Goal: Task Accomplishment & Management: Complete application form

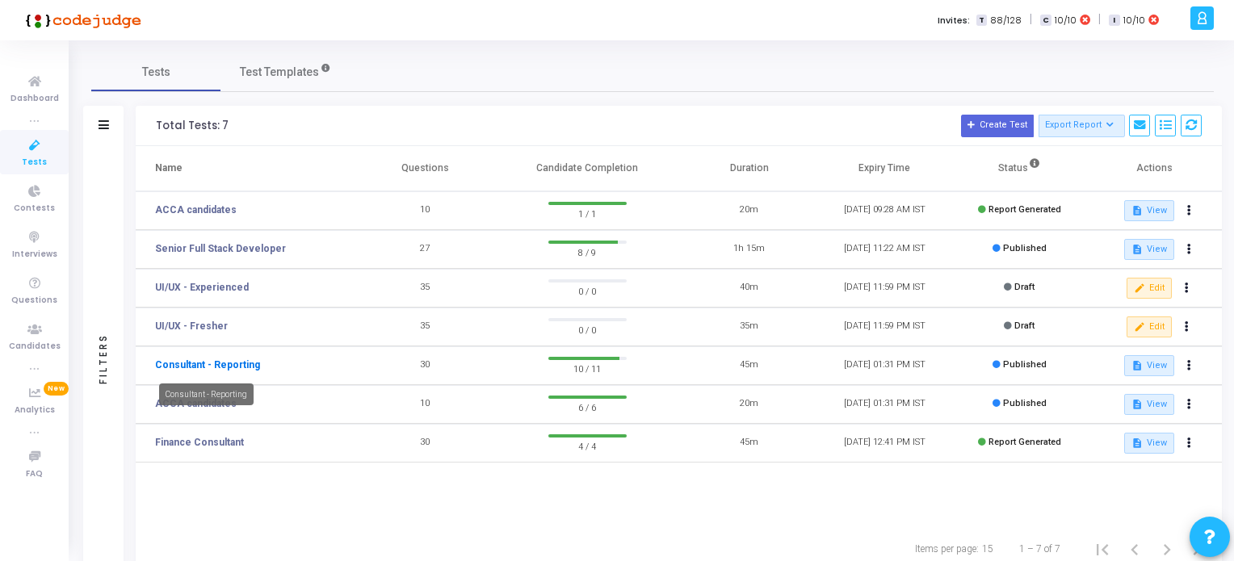
click at [184, 366] on link "Consultant - Reporting" at bounding box center [207, 365] width 105 height 15
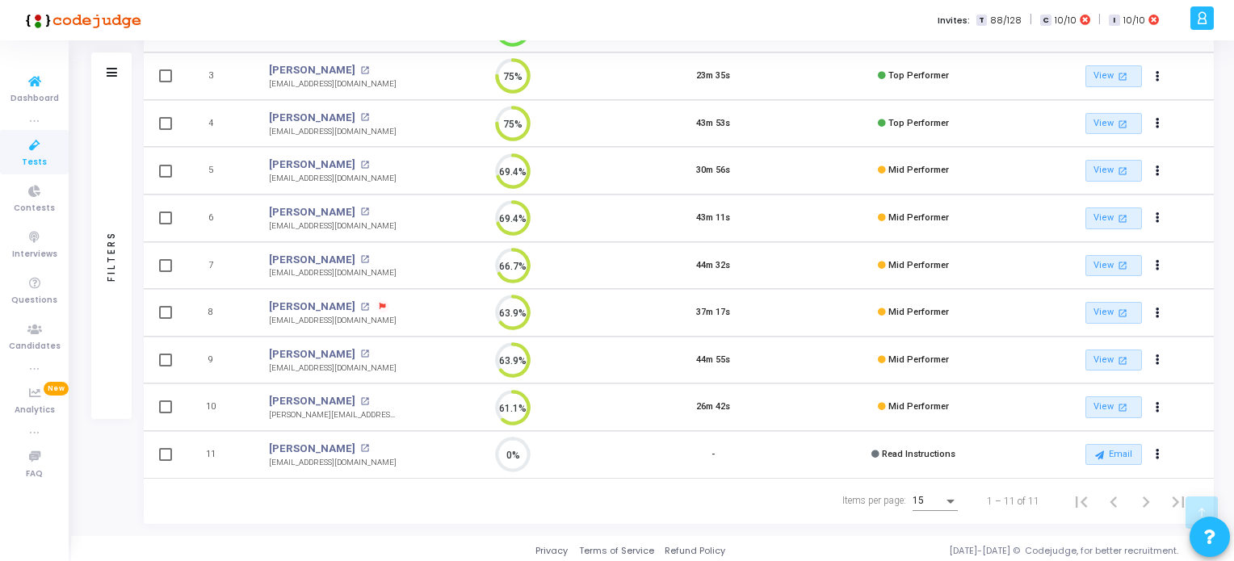
click at [25, 151] on icon at bounding box center [35, 146] width 34 height 20
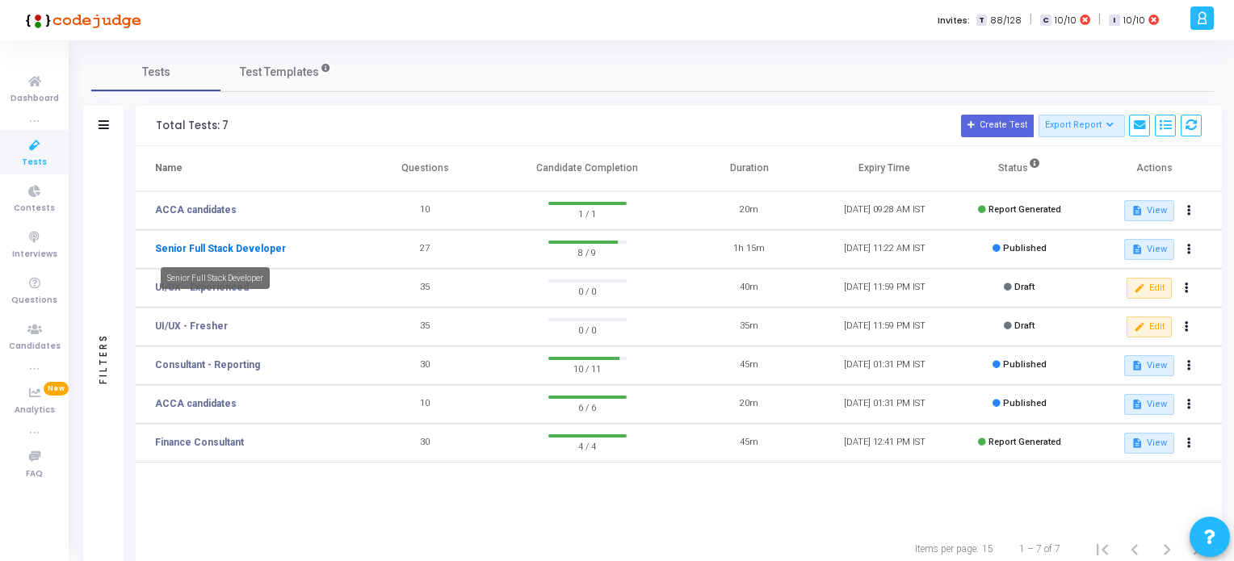
click at [252, 248] on link "Senior Full Stack Developer" at bounding box center [220, 248] width 131 height 15
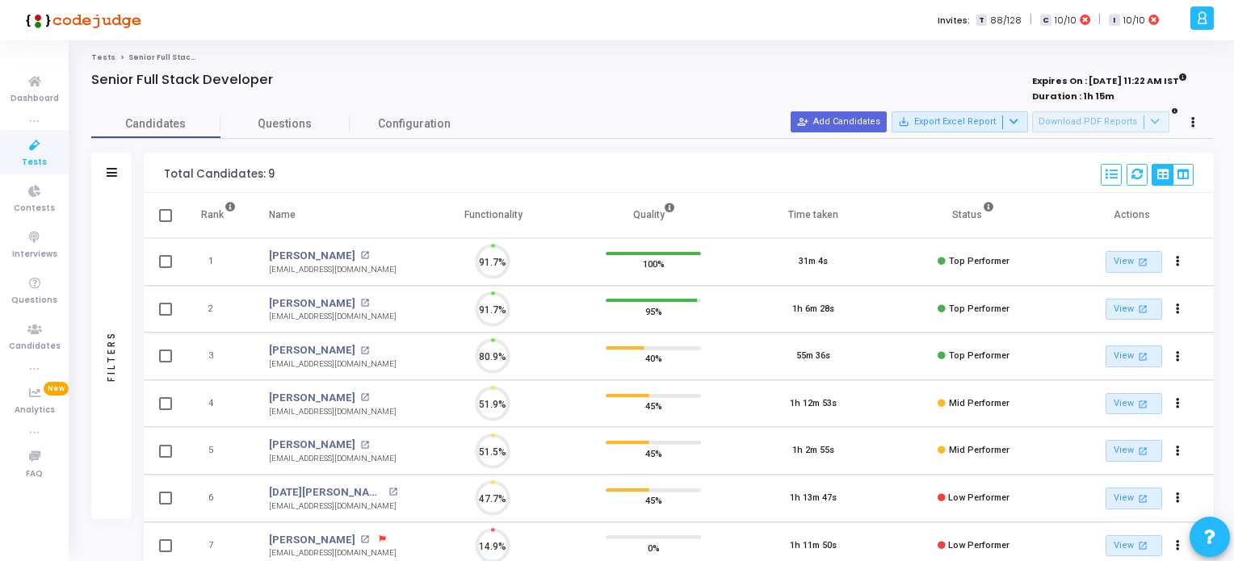
scroll to position [6, 6]
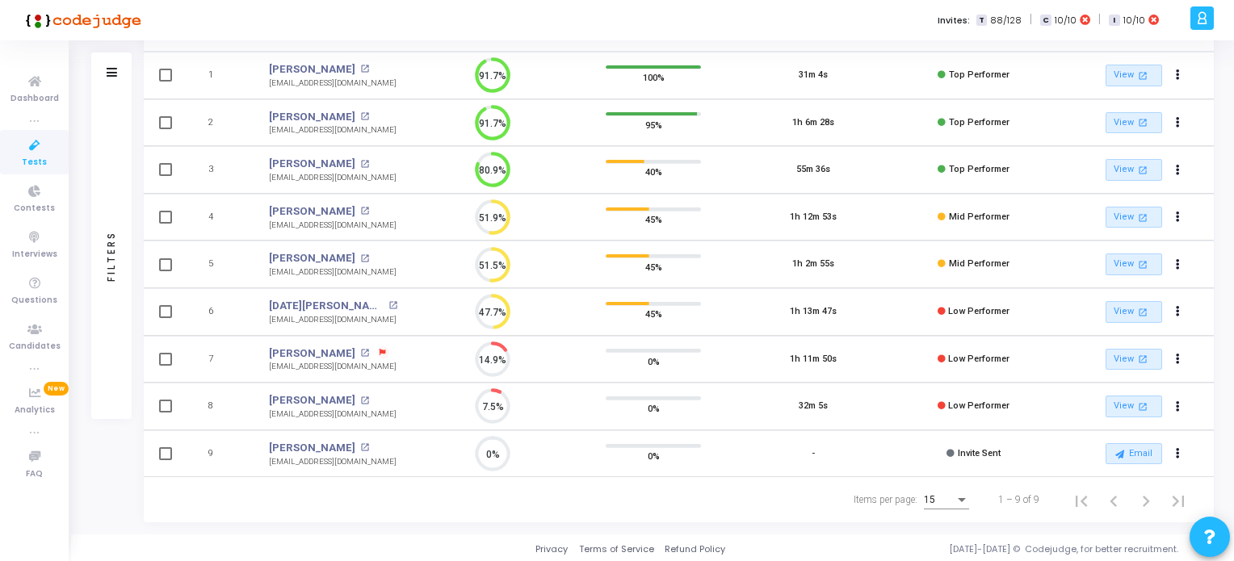
click at [36, 154] on icon at bounding box center [35, 146] width 34 height 20
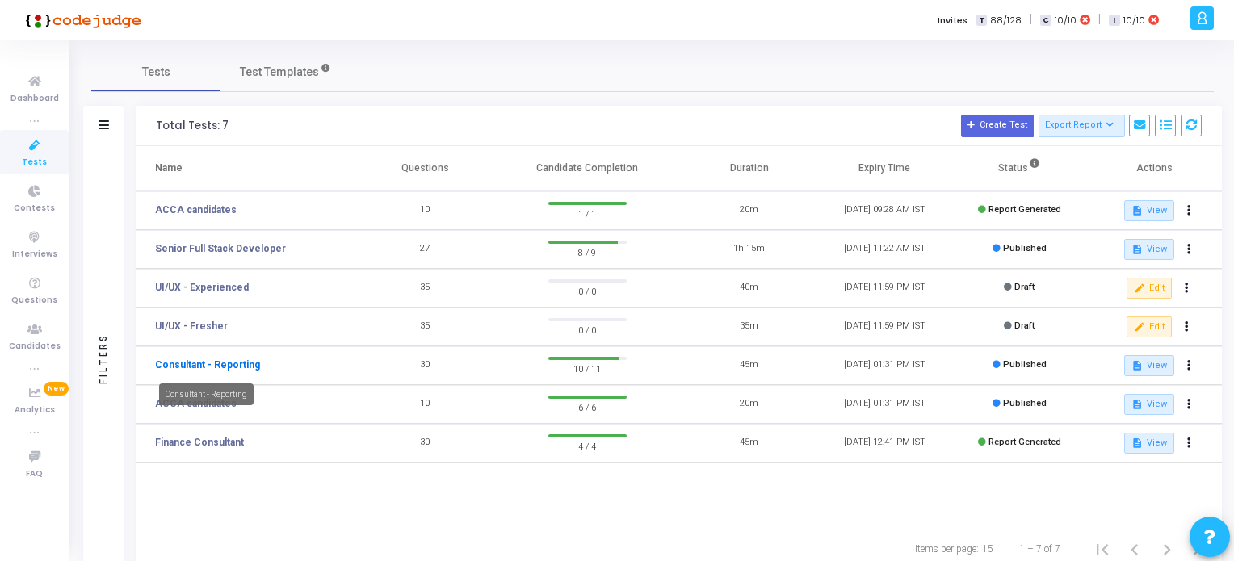
click at [241, 364] on link "Consultant - Reporting" at bounding box center [207, 365] width 105 height 15
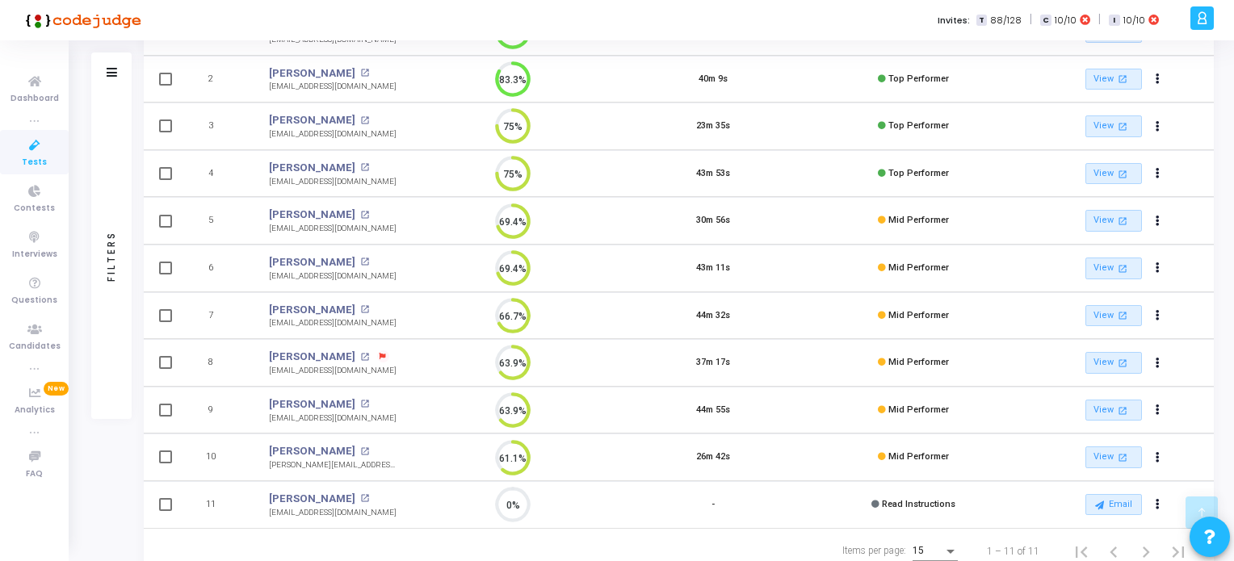
scroll to position [280, 0]
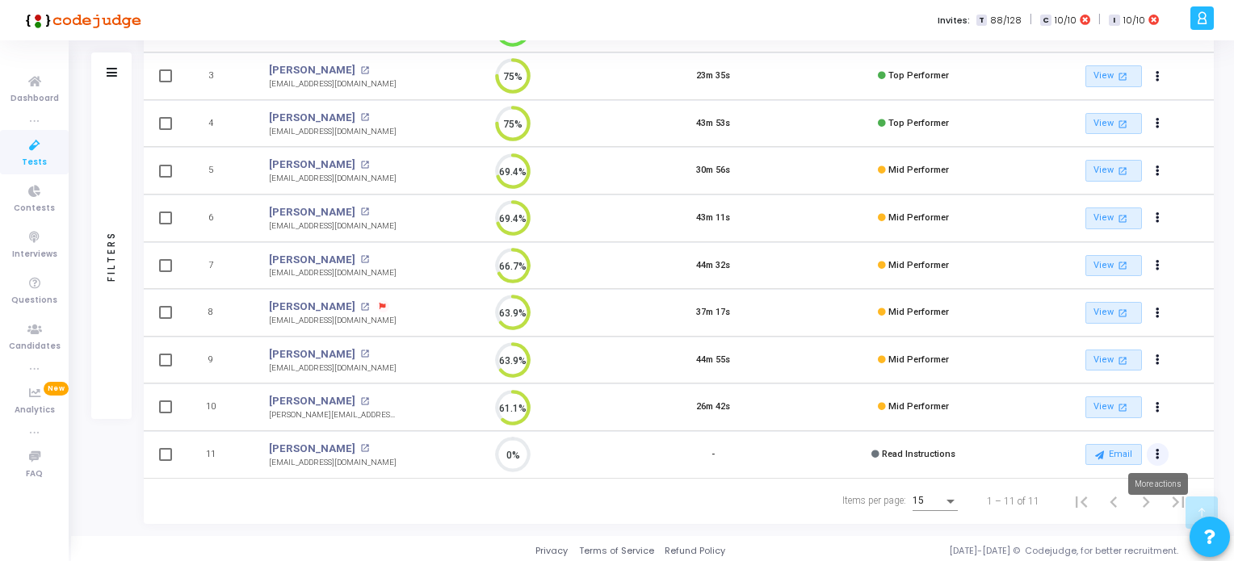
click at [1158, 451] on icon "Actions" at bounding box center [1158, 455] width 4 height 8
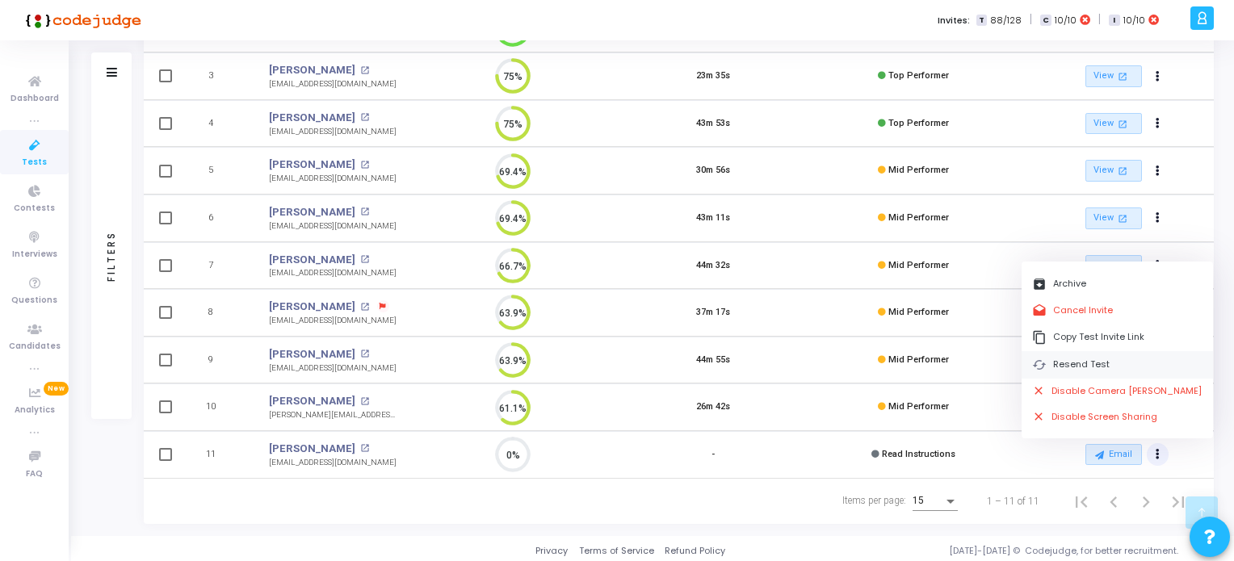
click at [1077, 363] on button "cached Resend Test" at bounding box center [1117, 364] width 191 height 27
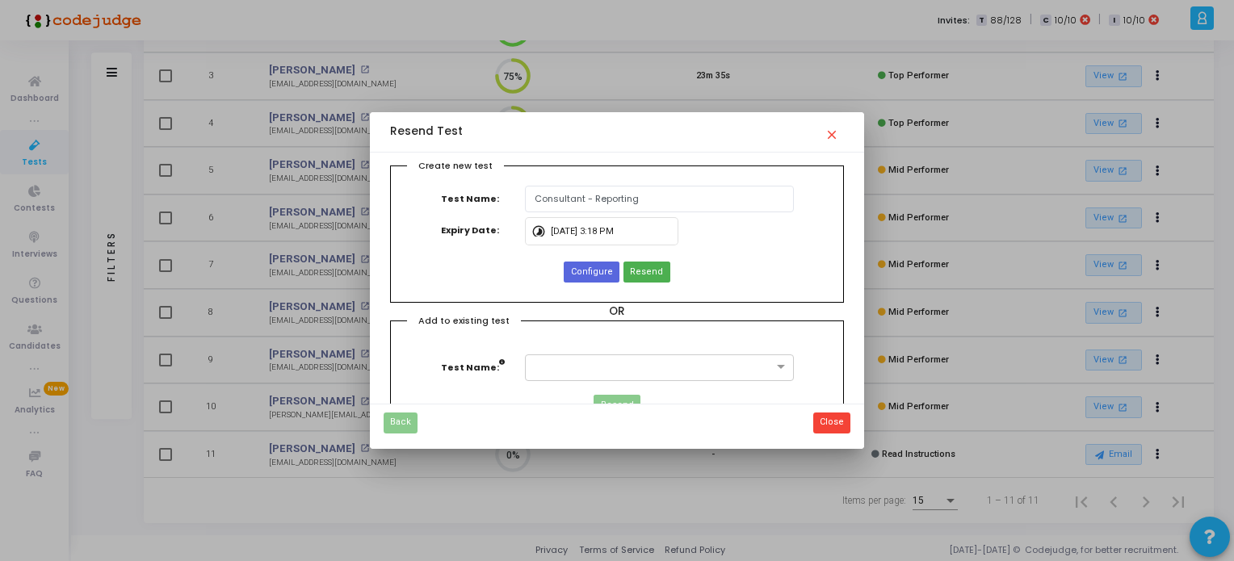
scroll to position [0, 0]
click at [632, 262] on button "Resend" at bounding box center [647, 272] width 46 height 21
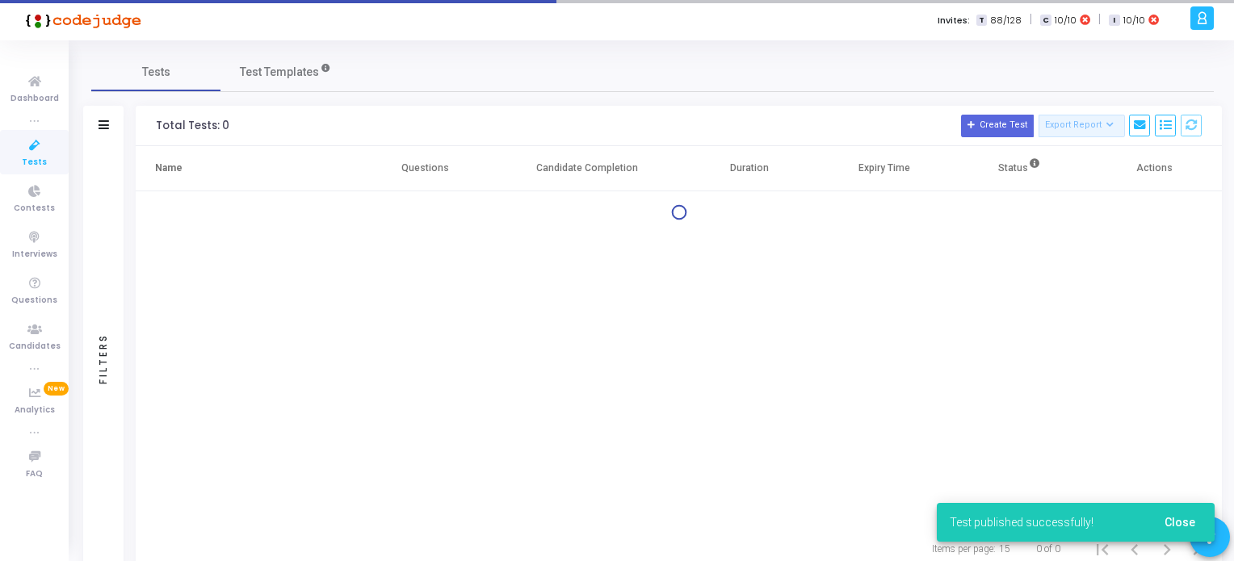
scroll to position [52, 0]
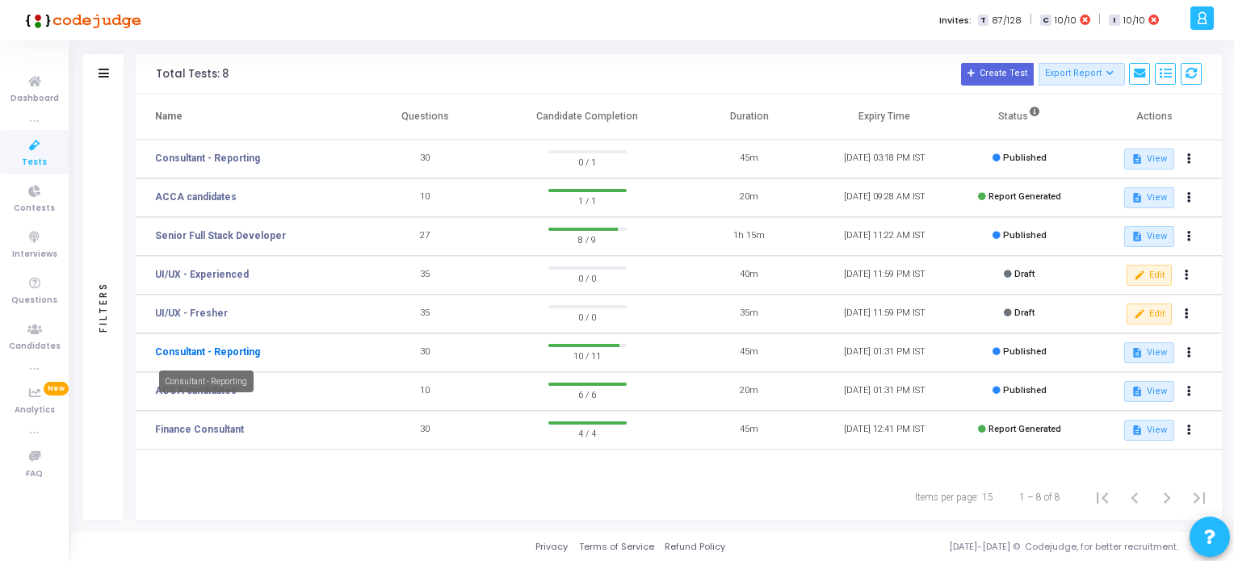
click at [225, 352] on link "Consultant - Reporting" at bounding box center [207, 352] width 105 height 15
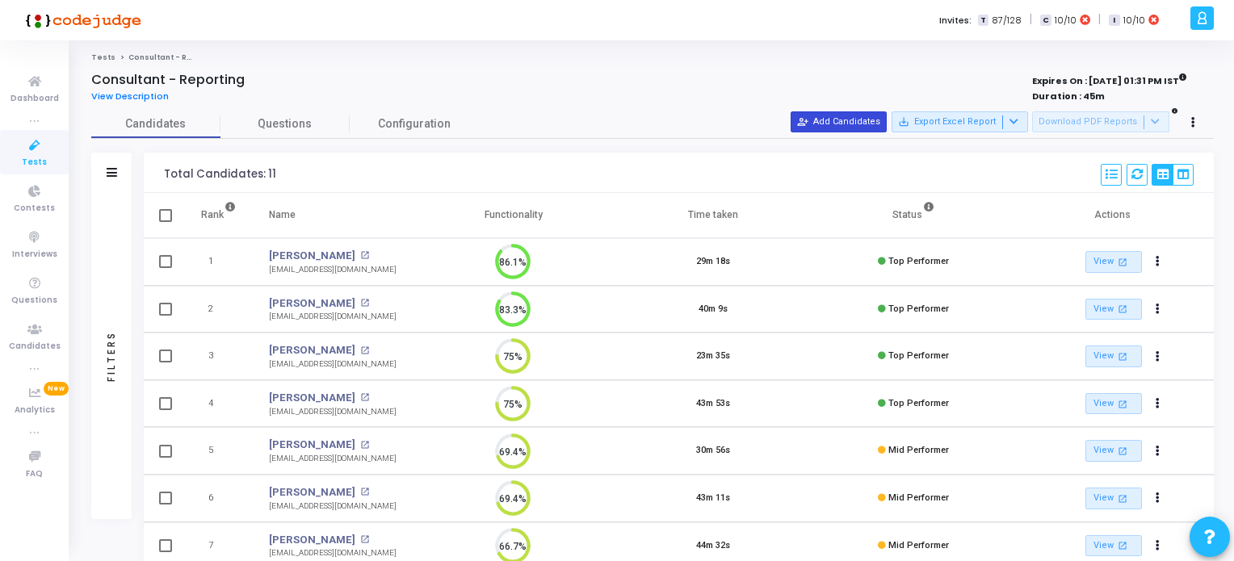
click at [843, 116] on button "person_add_alt Add Candidates" at bounding box center [839, 121] width 96 height 21
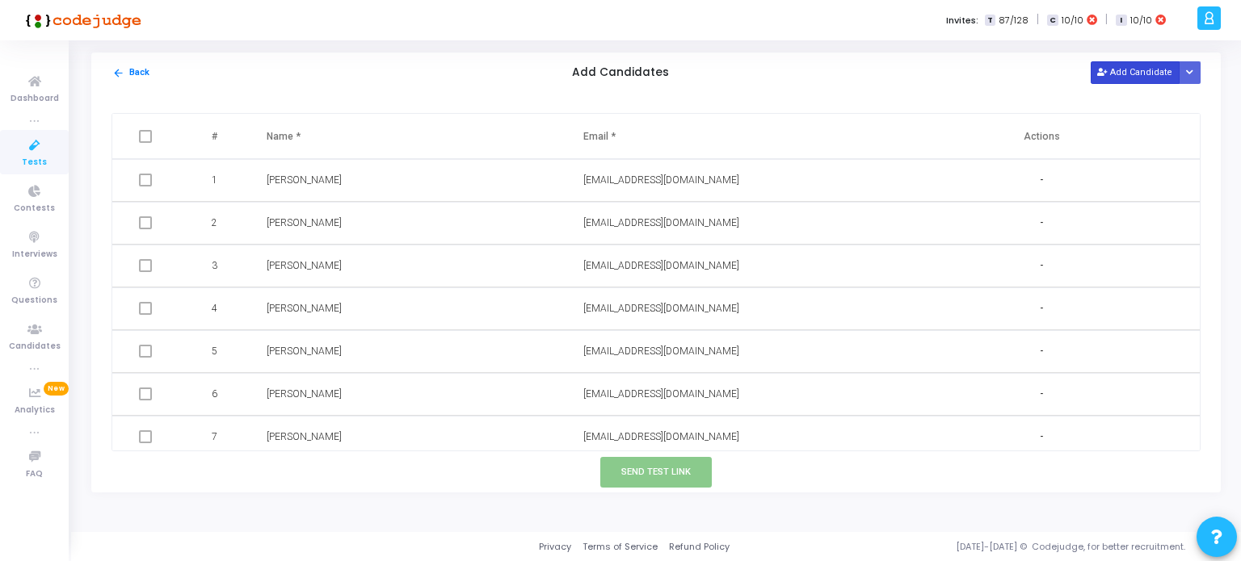
click at [1119, 73] on button "Add Candidate" at bounding box center [1134, 72] width 89 height 22
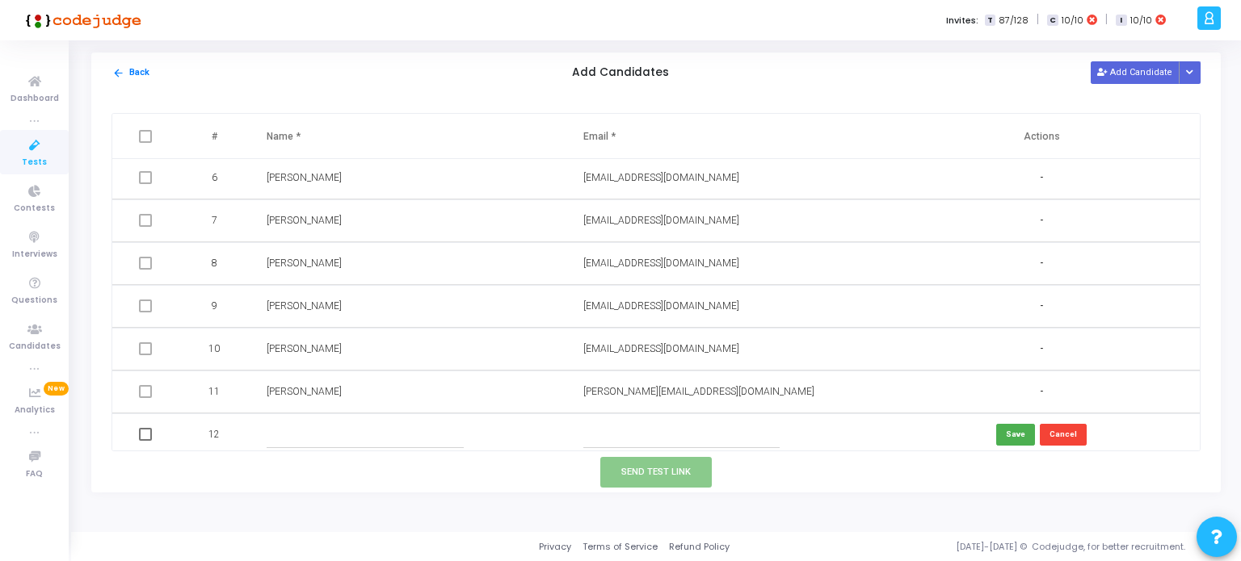
scroll to position [221, 0]
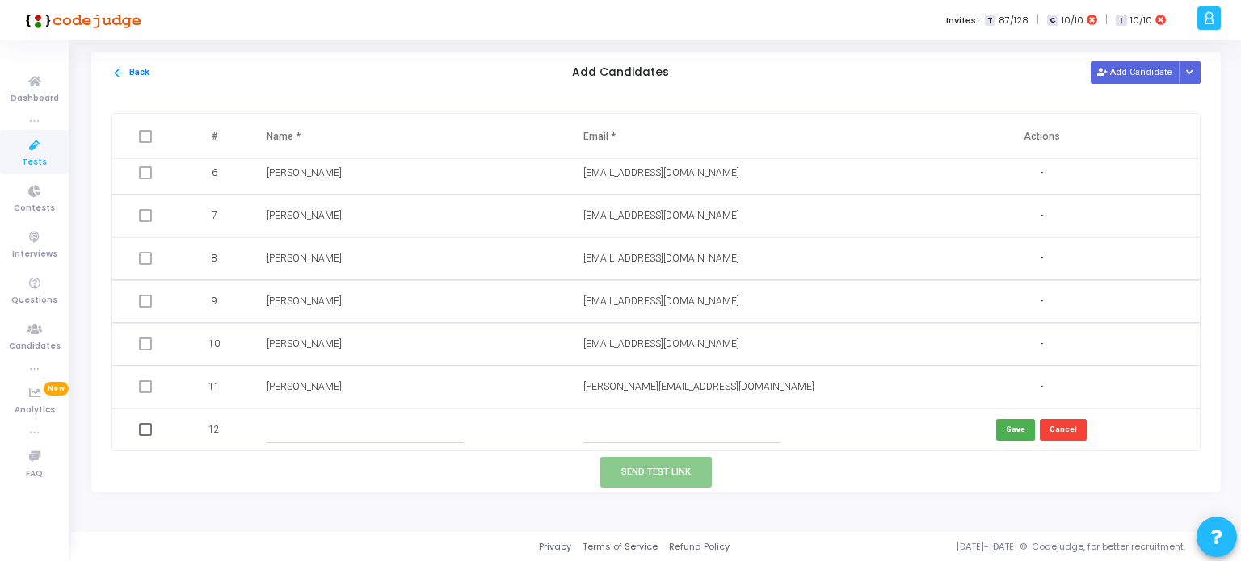
click at [598, 429] on input "text" at bounding box center [681, 430] width 196 height 27
paste input "[EMAIL_ADDRESS][DOMAIN_NAME]"
type input "[EMAIL_ADDRESS][DOMAIN_NAME]"
click at [426, 426] on input "text" at bounding box center [365, 430] width 196 height 27
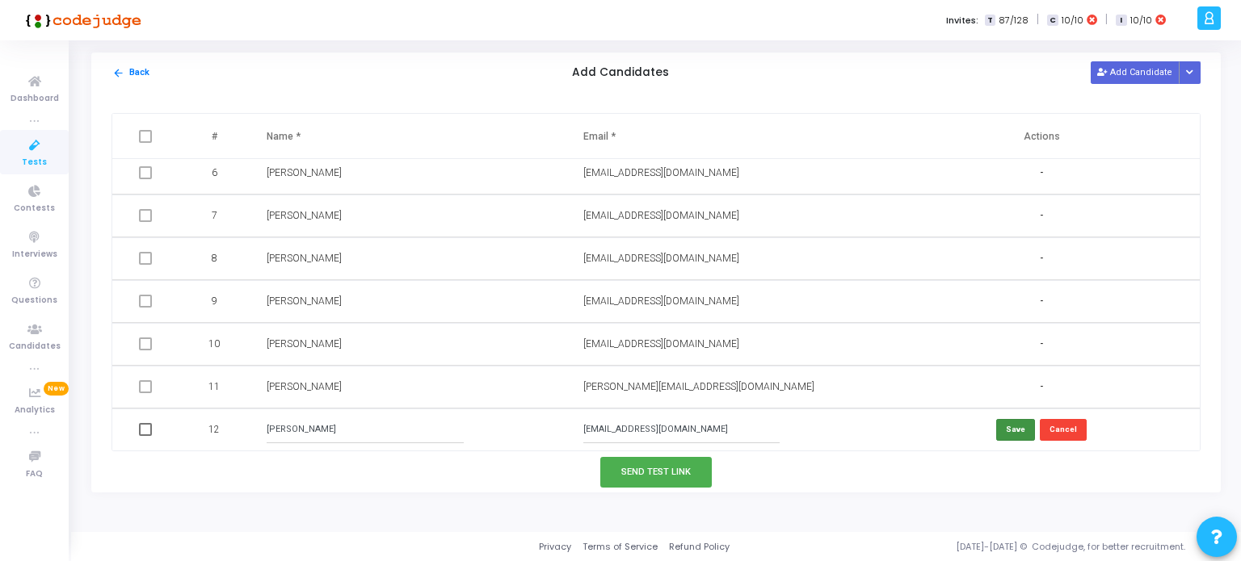
type input "[PERSON_NAME]"
click at [1011, 430] on button "Save" at bounding box center [1015, 430] width 39 height 22
click at [628, 468] on button "Send Test Link" at bounding box center [655, 472] width 111 height 30
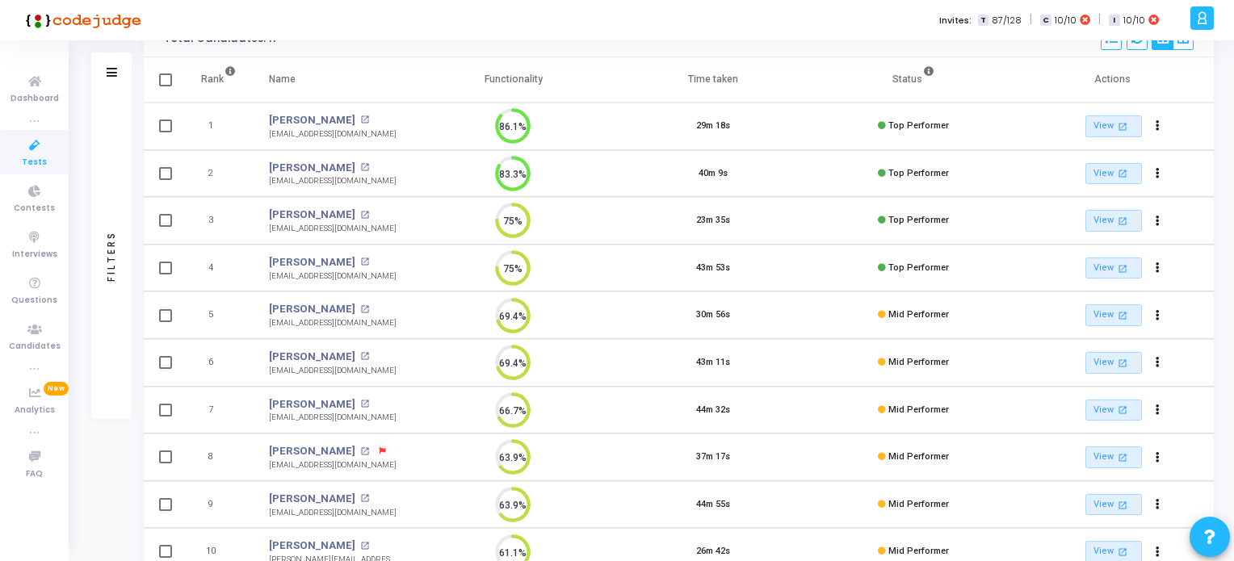
scroll to position [38, 0]
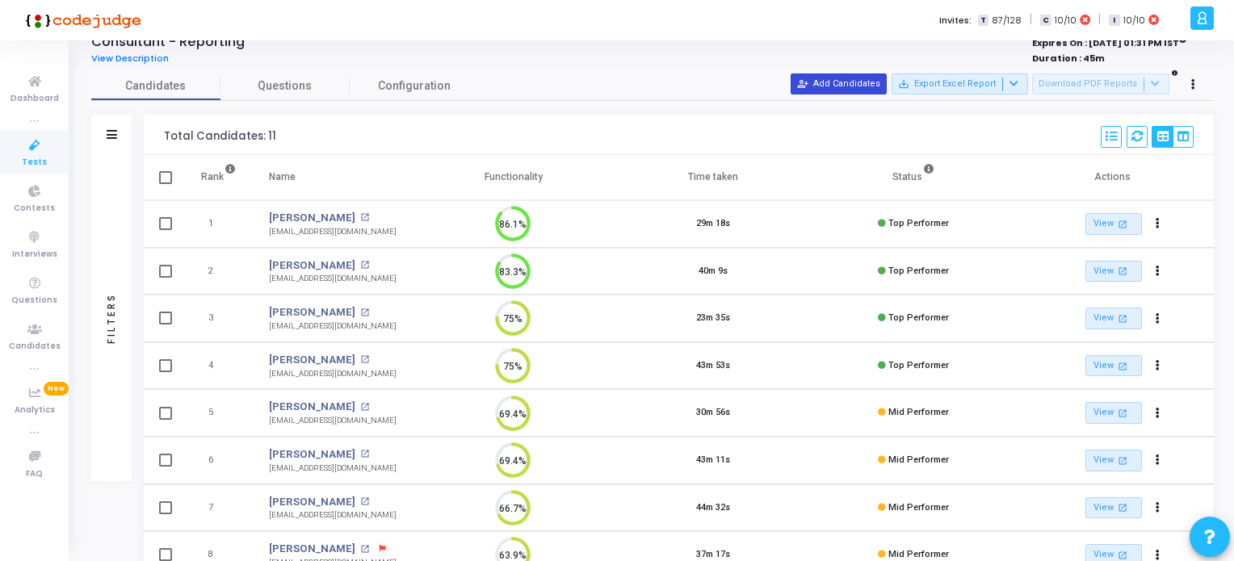
click at [853, 81] on button "person_add_alt Add Candidates" at bounding box center [839, 83] width 96 height 21
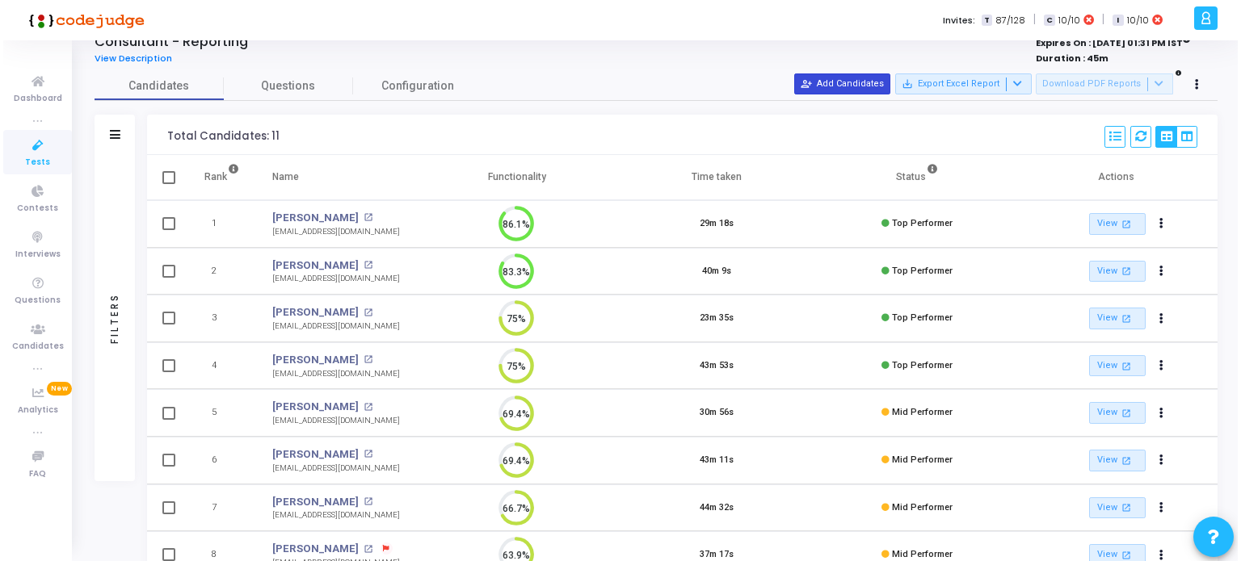
scroll to position [0, 0]
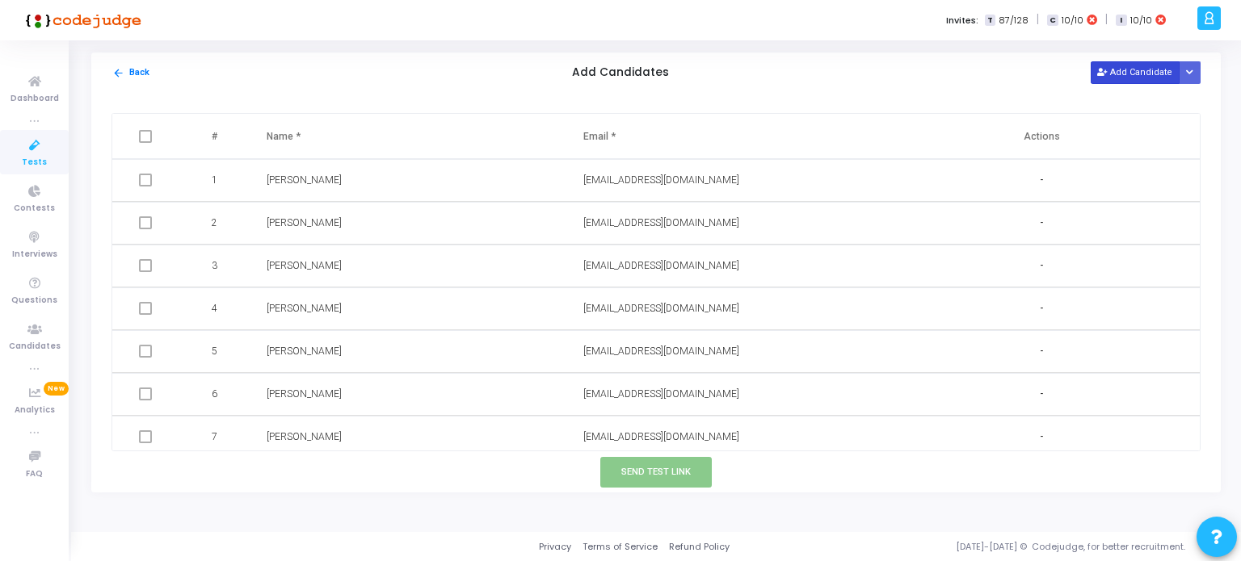
click at [1140, 71] on button "Add Candidate" at bounding box center [1134, 72] width 89 height 22
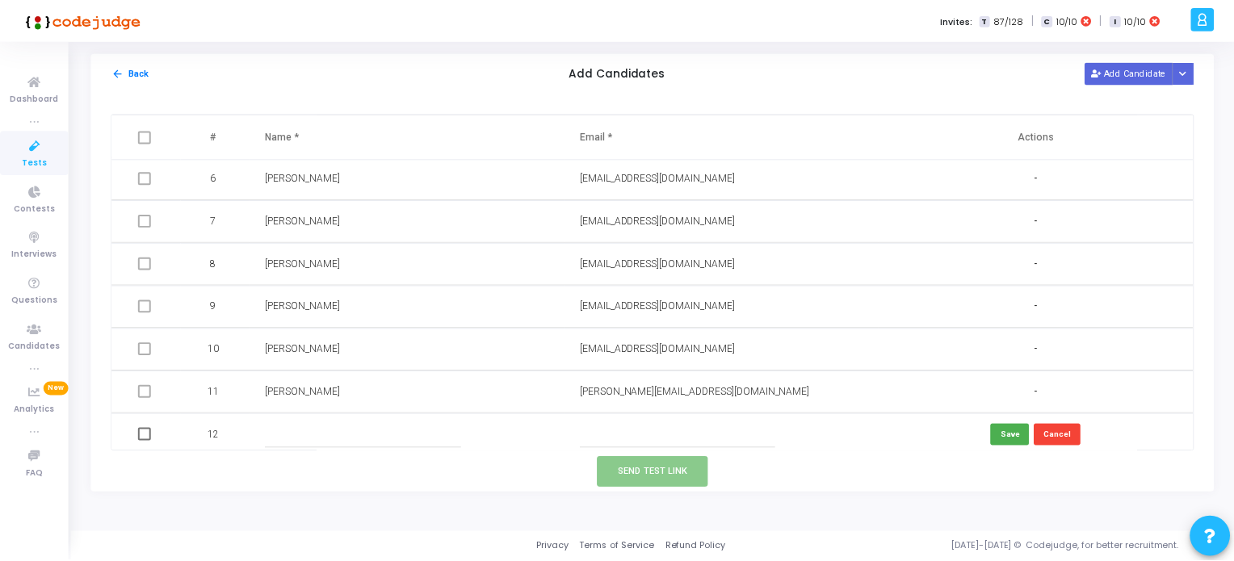
scroll to position [221, 0]
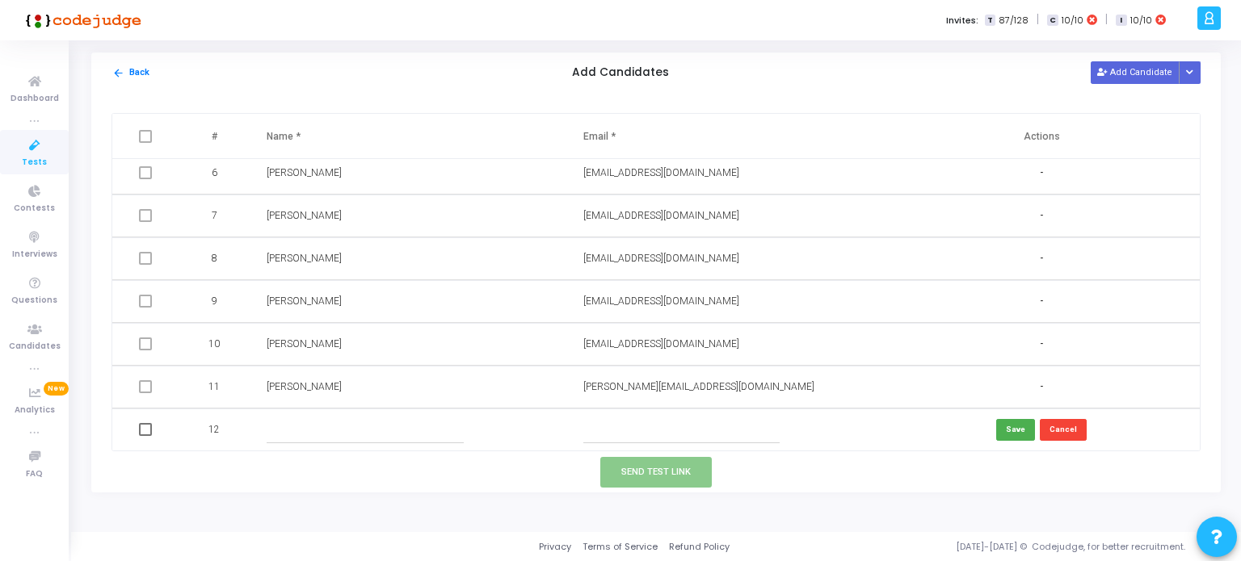
click at [612, 425] on input "text" at bounding box center [681, 430] width 196 height 27
paste input "[EMAIL_ADDRESS][DOMAIN_NAME]"
type input "[EMAIL_ADDRESS][DOMAIN_NAME]"
click at [409, 431] on input "text" at bounding box center [365, 430] width 196 height 27
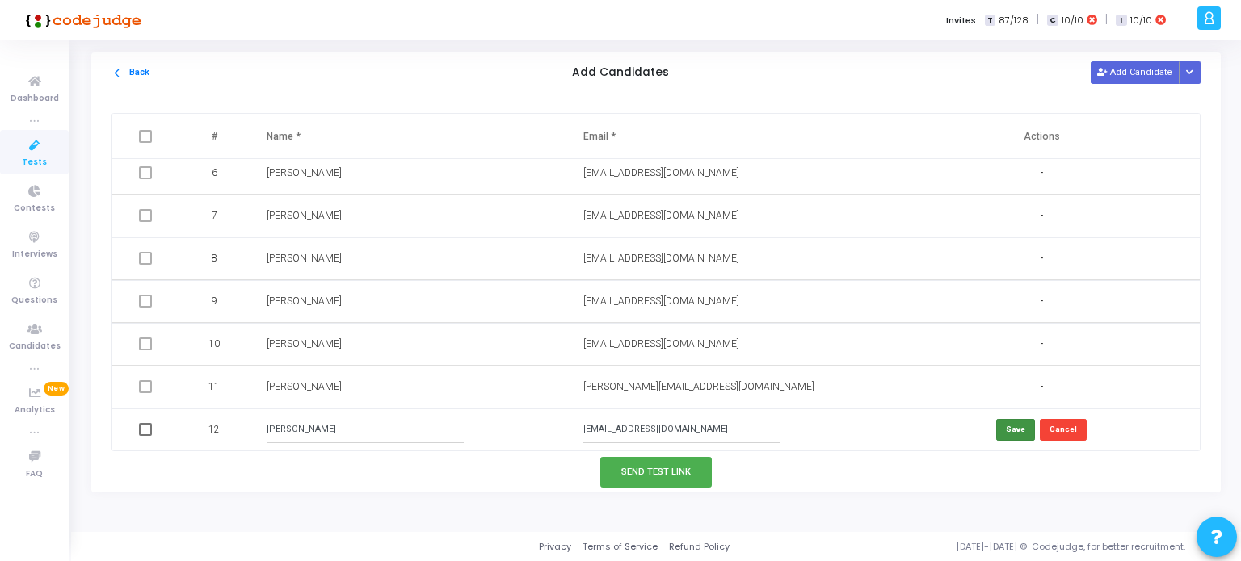
type input "[PERSON_NAME]"
click at [1012, 428] on button "Save" at bounding box center [1015, 430] width 39 height 22
click at [632, 471] on button "Send Test Link" at bounding box center [655, 472] width 111 height 30
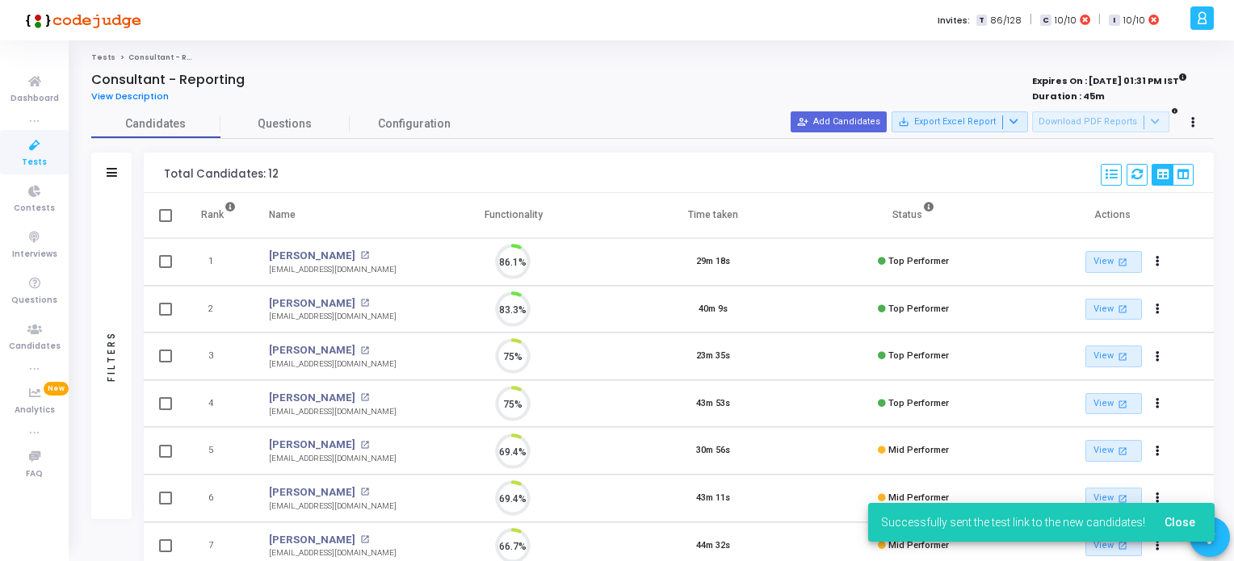
scroll to position [33, 41]
